Goal: Use online tool/utility: Utilize a website feature to perform a specific function

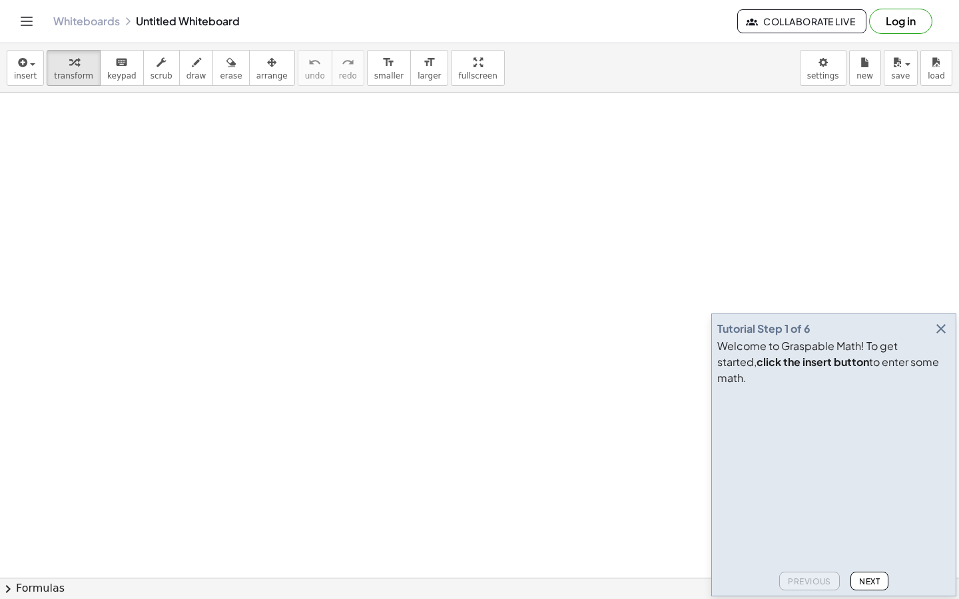
click at [941, 337] on icon "button" at bounding box center [941, 329] width 16 height 16
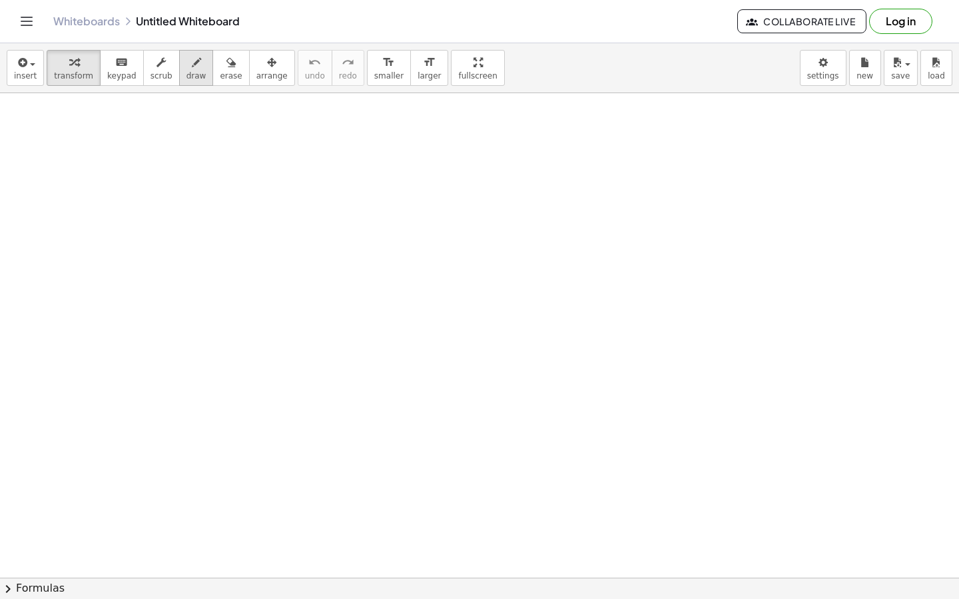
click at [192, 64] on icon "button" at bounding box center [196, 63] width 9 height 16
drag, startPoint x: 148, startPoint y: 141, endPoint x: 162, endPoint y: 154, distance: 19.4
drag, startPoint x: 164, startPoint y: 141, endPoint x: 179, endPoint y: 152, distance: 18.1
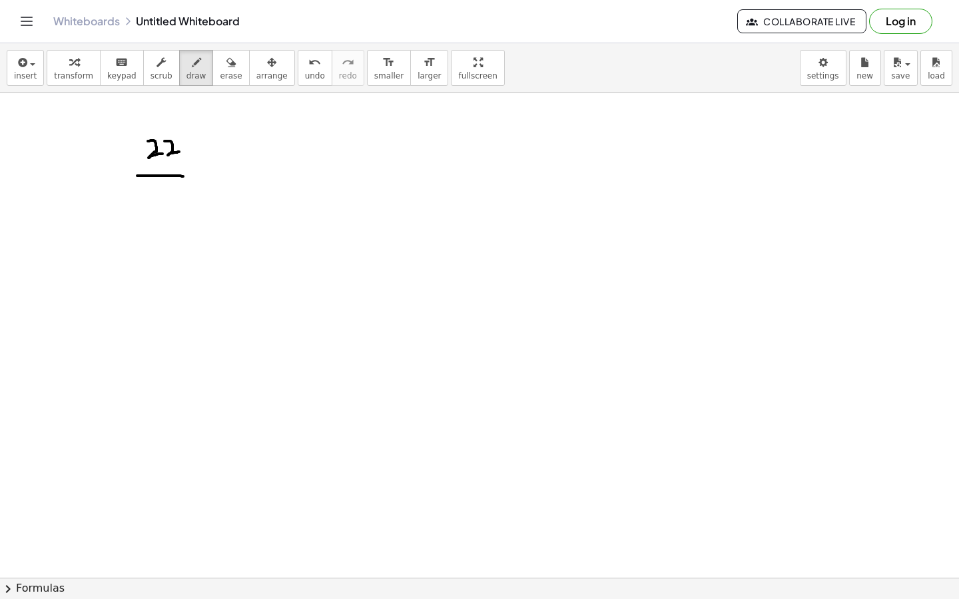
drag, startPoint x: 137, startPoint y: 176, endPoint x: 179, endPoint y: 176, distance: 41.9
drag, startPoint x: 156, startPoint y: 190, endPoint x: 150, endPoint y: 219, distance: 29.1
drag, startPoint x: 188, startPoint y: 174, endPoint x: 202, endPoint y: 182, distance: 15.5
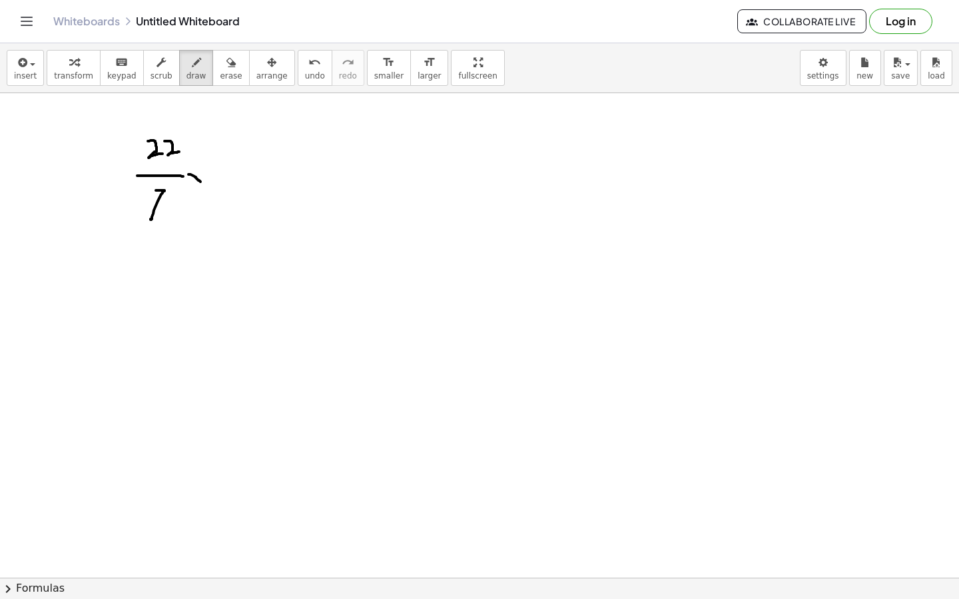
drag, startPoint x: 202, startPoint y: 182, endPoint x: 200, endPoint y: 173, distance: 9.4
drag, startPoint x: 220, startPoint y: 178, endPoint x: 234, endPoint y: 163, distance: 20.7
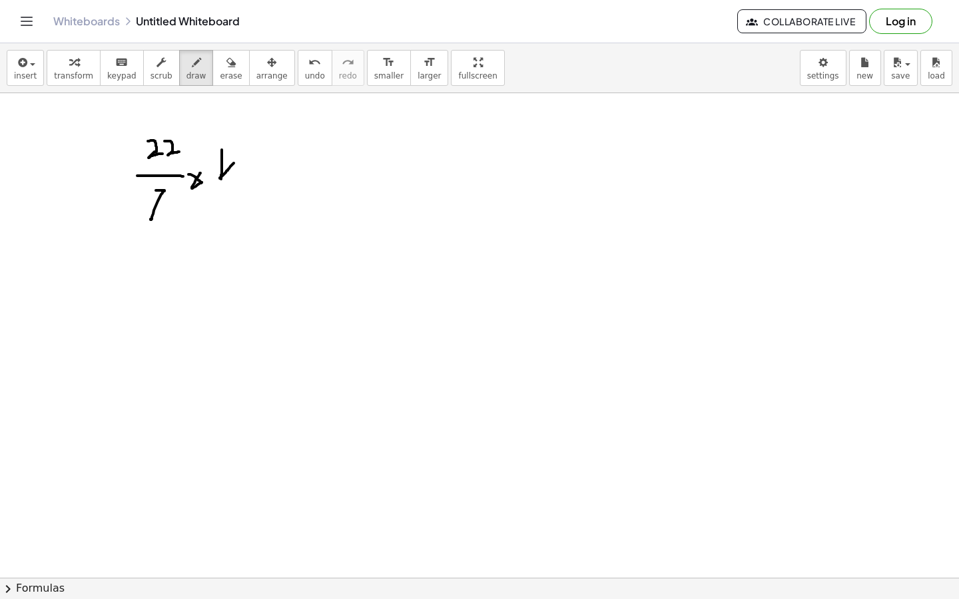
drag, startPoint x: 222, startPoint y: 150, endPoint x: 221, endPoint y: 179, distance: 29.3
drag, startPoint x: 228, startPoint y: 158, endPoint x: 228, endPoint y: 186, distance: 28.0
drag, startPoint x: 238, startPoint y: 168, endPoint x: 250, endPoint y: 177, distance: 15.2
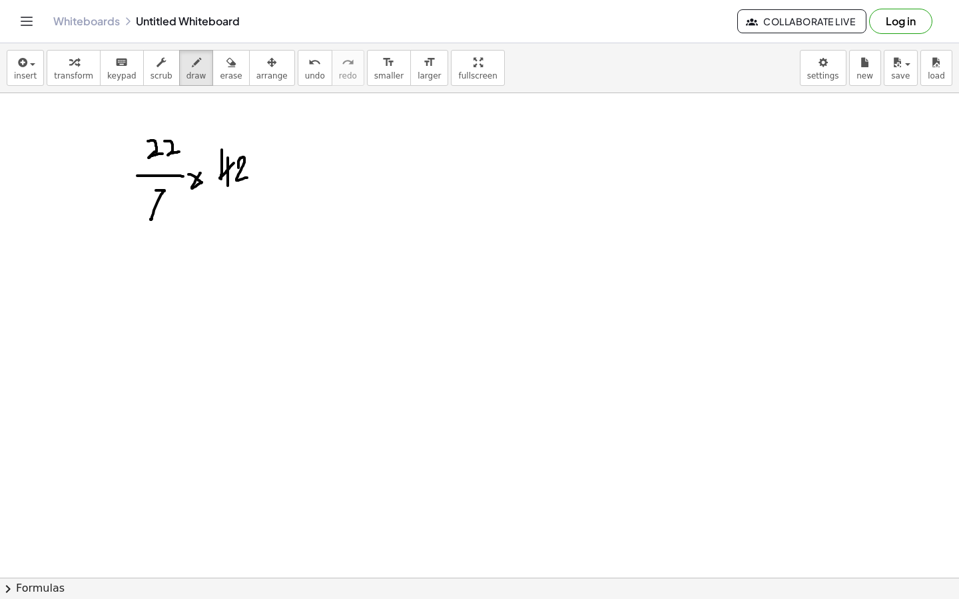
drag, startPoint x: 138, startPoint y: 215, endPoint x: 166, endPoint y: 204, distance: 30.2
drag, startPoint x: 215, startPoint y: 189, endPoint x: 262, endPoint y: 148, distance: 62.3
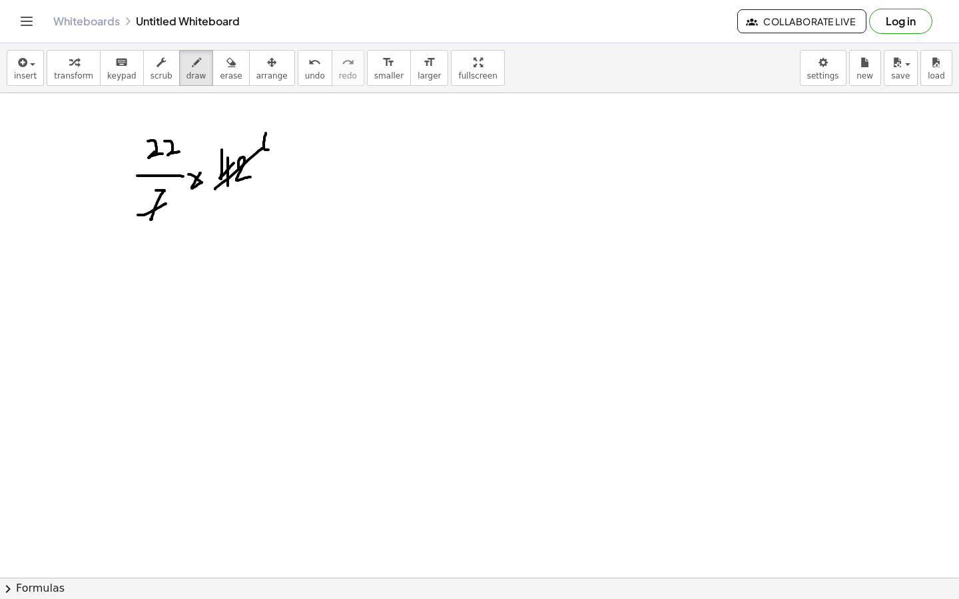
drag, startPoint x: 266, startPoint y: 133, endPoint x: 272, endPoint y: 150, distance: 17.7
drag, startPoint x: 272, startPoint y: 150, endPoint x: 268, endPoint y: 142, distance: 8.9
drag, startPoint x: 268, startPoint y: 142, endPoint x: 267, endPoint y: 156, distance: 14.0
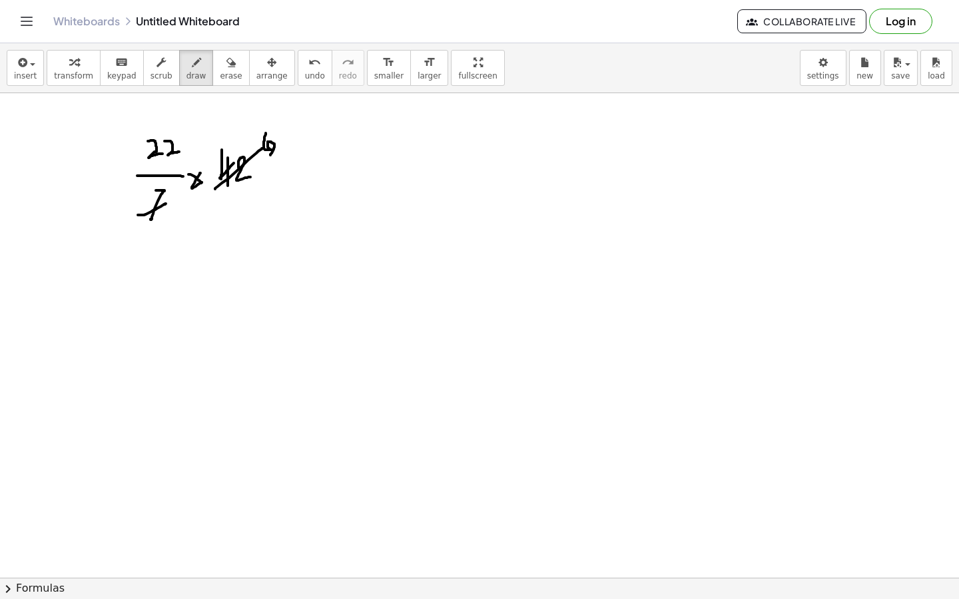
drag, startPoint x: 298, startPoint y: 168, endPoint x: 307, endPoint y: 167, distance: 9.4
drag, startPoint x: 298, startPoint y: 176, endPoint x: 310, endPoint y: 175, distance: 11.3
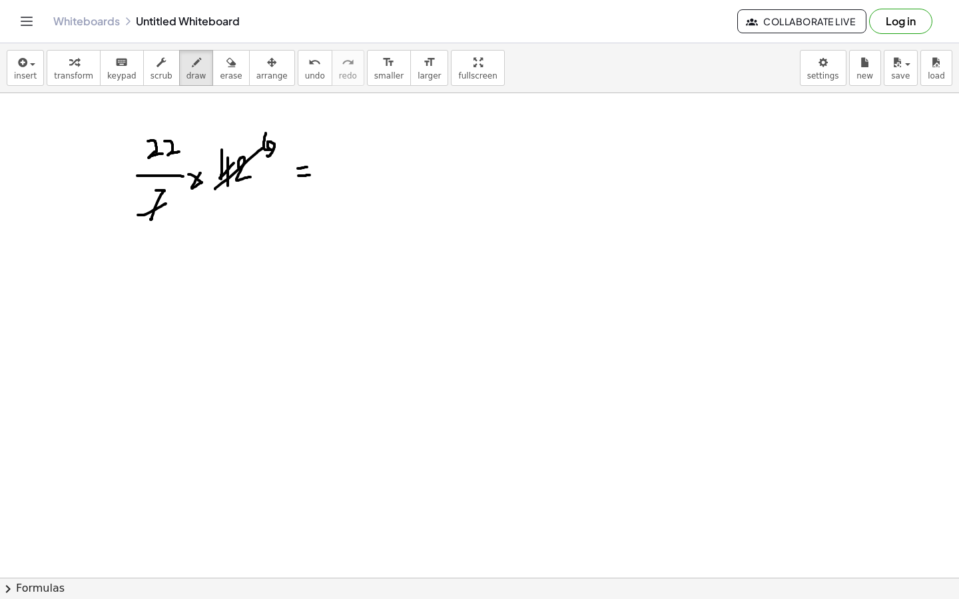
click at [28, 21] on icon "Toggle navigation" at bounding box center [27, 21] width 16 height 16
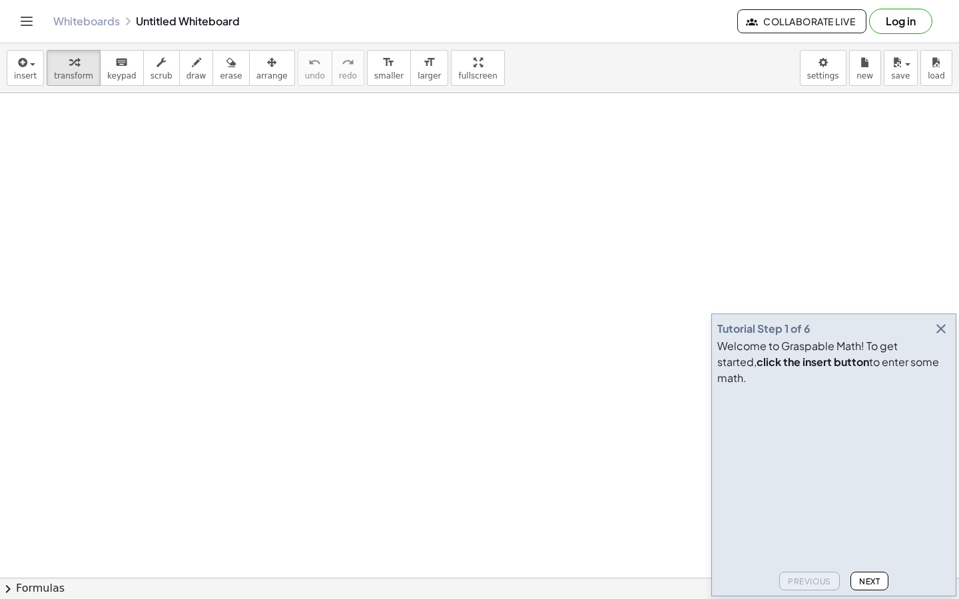
click at [941, 337] on icon "button" at bounding box center [941, 329] width 16 height 16
